Goal: Find specific page/section

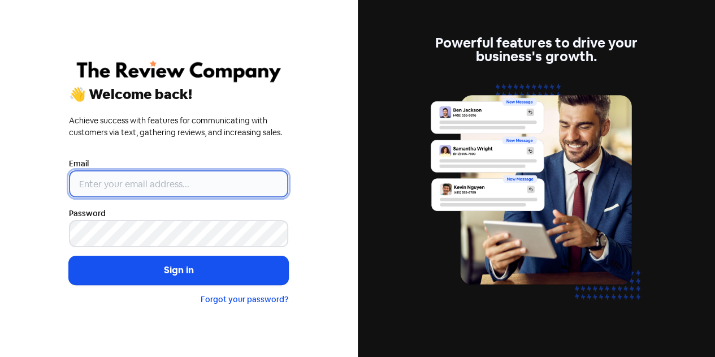
type input "[EMAIL_ADDRESS][DOMAIN_NAME]"
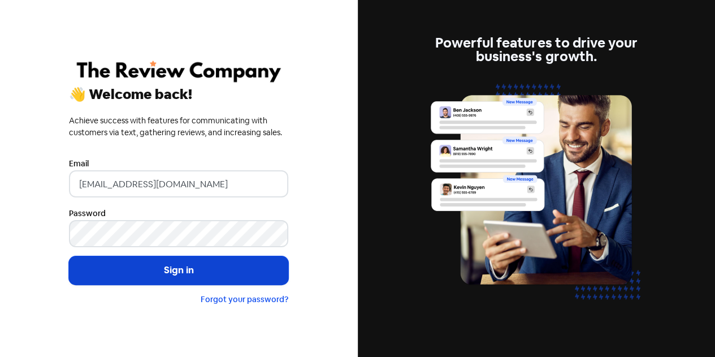
click at [166, 267] on button "Sign in" at bounding box center [178, 270] width 219 height 28
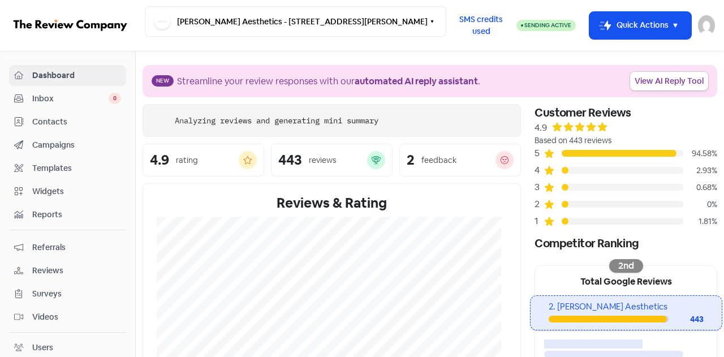
click at [62, 119] on span "Contacts" at bounding box center [76, 122] width 89 height 12
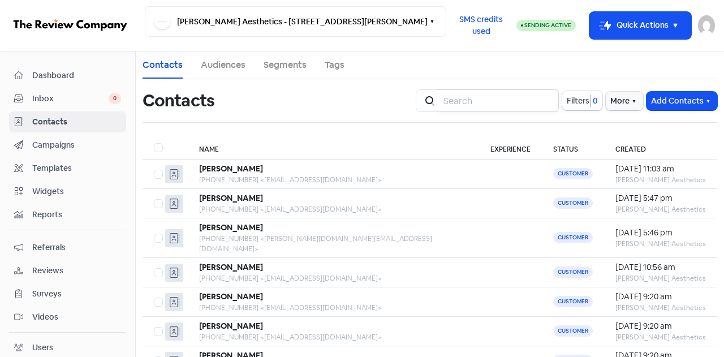
click at [480, 102] on input "search" at bounding box center [497, 100] width 122 height 23
type input "[PERSON_NAME][EMAIL_ADDRESS][PERSON_NAME][DOMAIN_NAME]"
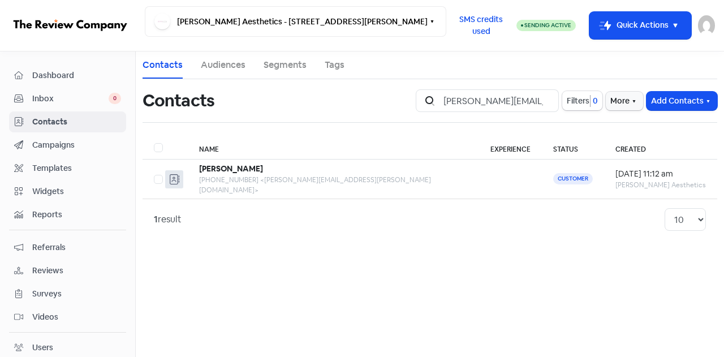
click at [58, 147] on span "Campaigns" at bounding box center [76, 145] width 89 height 12
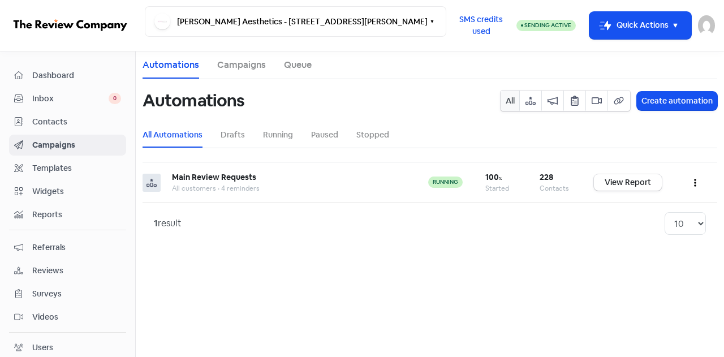
click at [51, 123] on span "Contacts" at bounding box center [76, 122] width 89 height 12
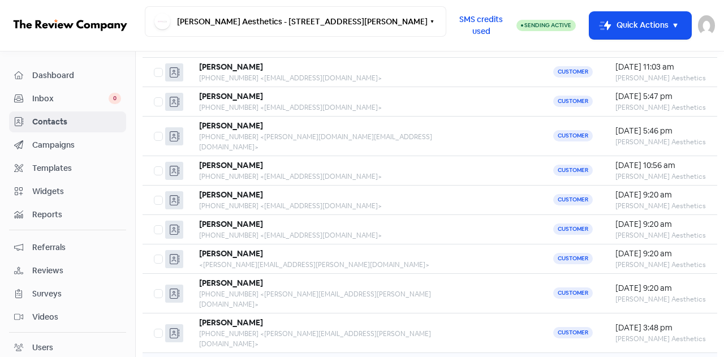
scroll to position [148, 0]
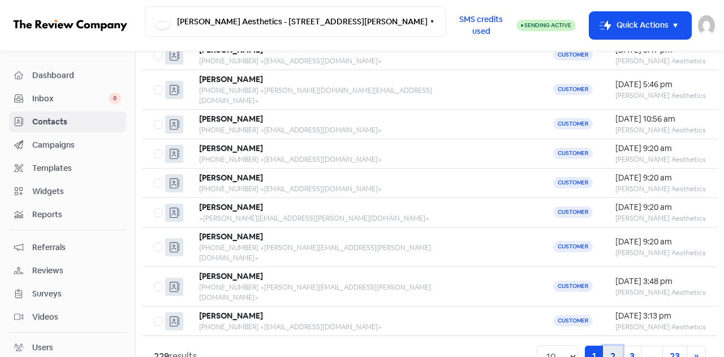
click at [604, 345] on link "2" at bounding box center [613, 355] width 20 height 21
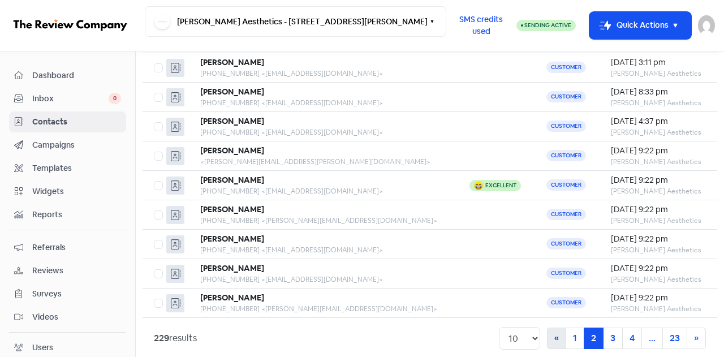
scroll to position [148, 0]
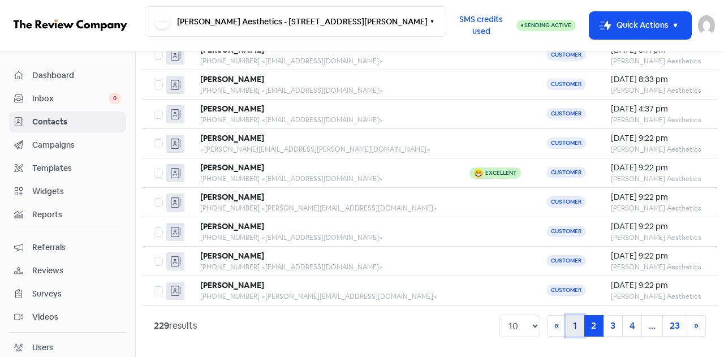
click at [569, 322] on link "1" at bounding box center [574, 325] width 19 height 21
